Goal: Navigation & Orientation: Find specific page/section

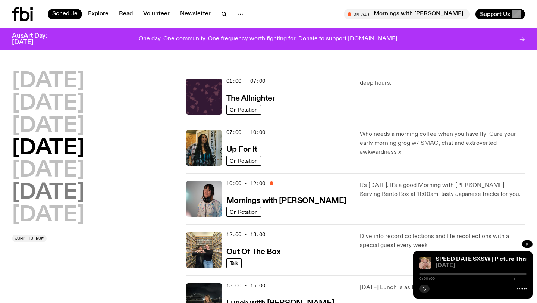
click at [84, 192] on h2 "[DATE]" at bounding box center [48, 192] width 72 height 21
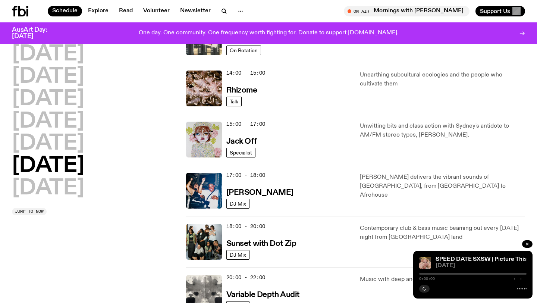
scroll to position [326, 0]
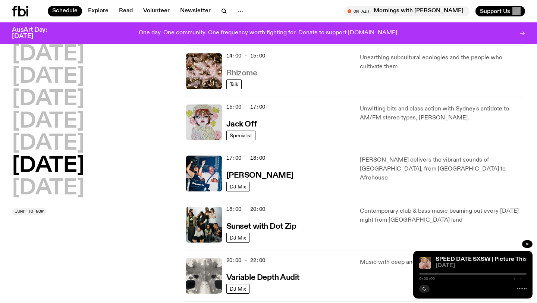
click at [243, 76] on h3 "Rhizome" at bounding box center [241, 73] width 31 height 8
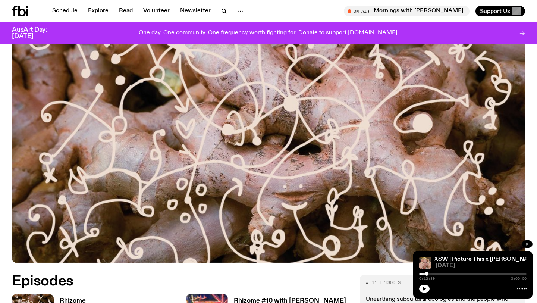
scroll to position [97, 0]
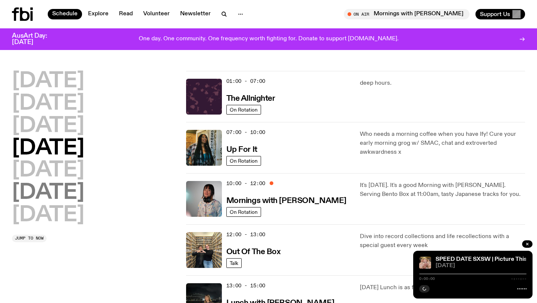
click at [84, 203] on h2 "[DATE]" at bounding box center [48, 192] width 72 height 21
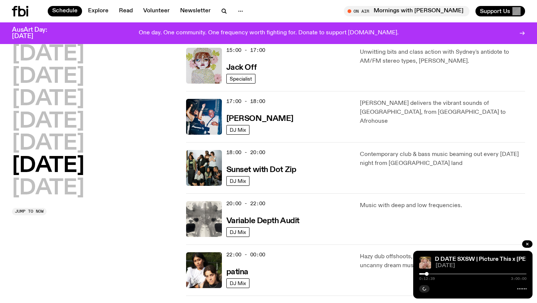
scroll to position [413, 0]
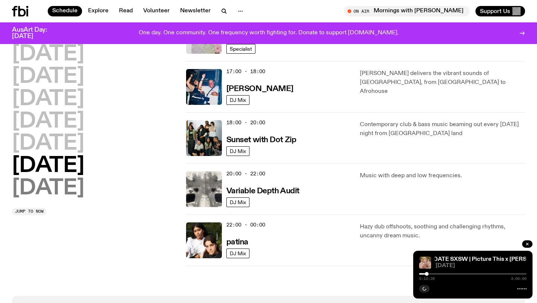
click at [68, 197] on h2 "[DATE]" at bounding box center [48, 188] width 72 height 21
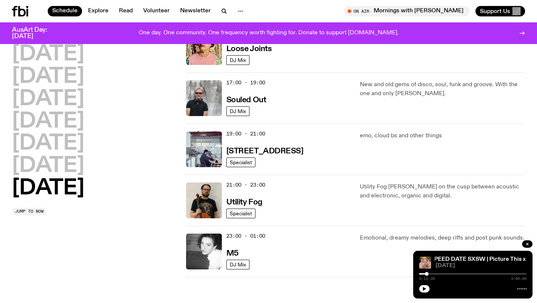
scroll to position [431, 0]
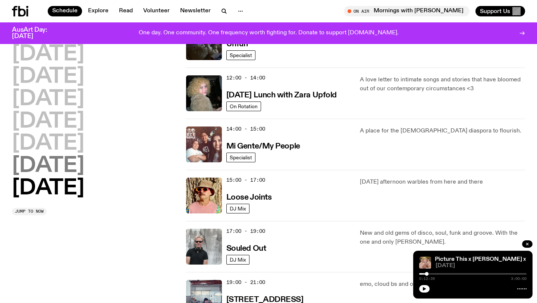
click at [80, 161] on h2 "[DATE]" at bounding box center [48, 166] width 72 height 21
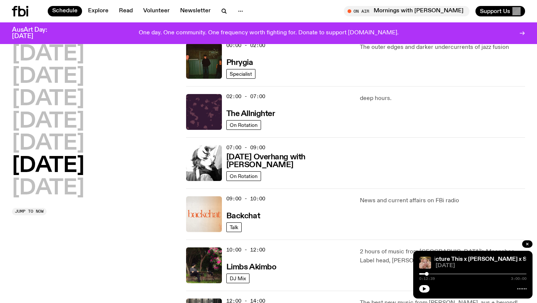
scroll to position [21, 0]
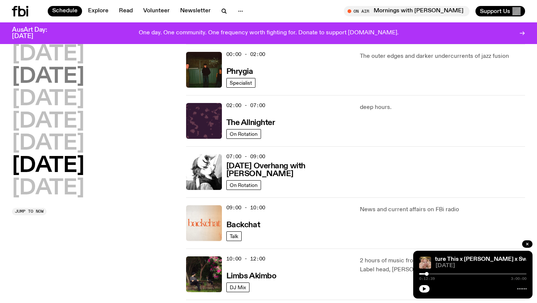
click at [72, 66] on h2 "[DATE]" at bounding box center [48, 76] width 72 height 21
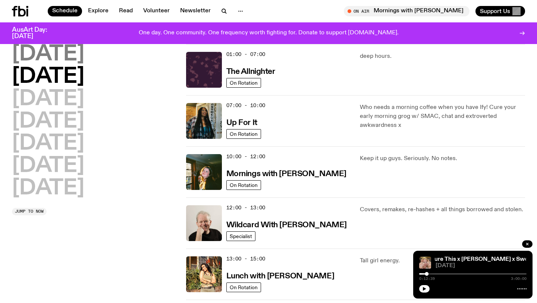
click at [78, 53] on h2 "[DATE]" at bounding box center [48, 54] width 72 height 21
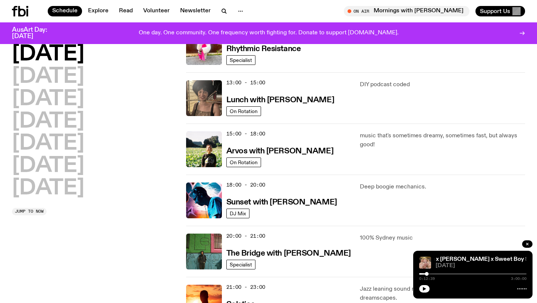
scroll to position [197, 0]
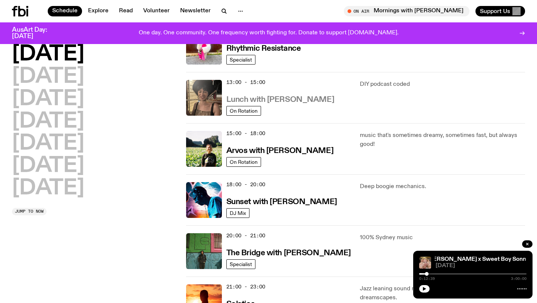
click at [304, 102] on h3 "Lunch with Batoul Hodroj" at bounding box center [280, 100] width 108 height 8
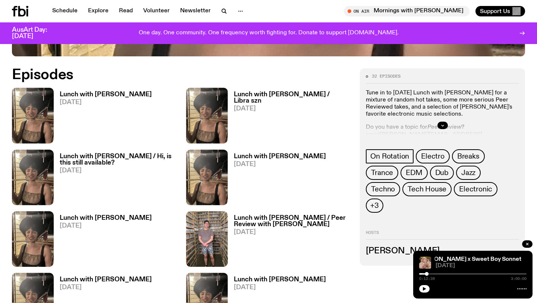
scroll to position [339, 0]
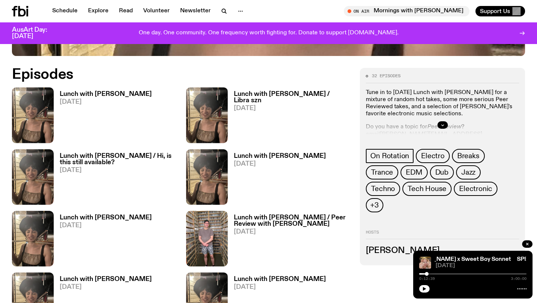
click at [439, 119] on div at bounding box center [442, 125] width 153 height 24
click at [441, 125] on icon "button" at bounding box center [442, 125] width 4 height 4
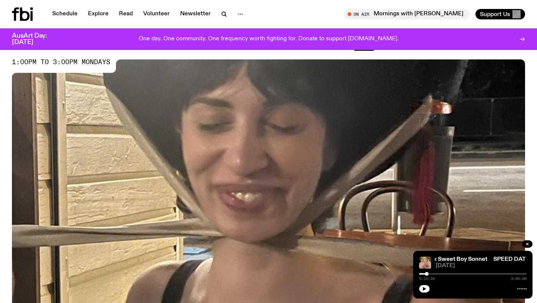
scroll to position [0, 0]
